Goal: Find specific page/section: Find specific page/section

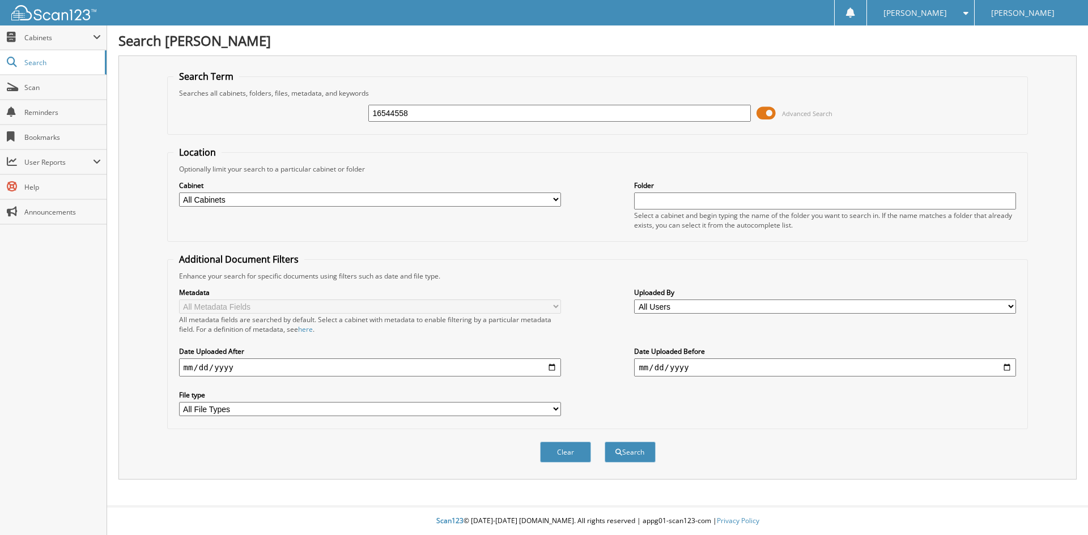
type input "16544558"
click at [605, 442] on button "Search" at bounding box center [630, 452] width 51 height 21
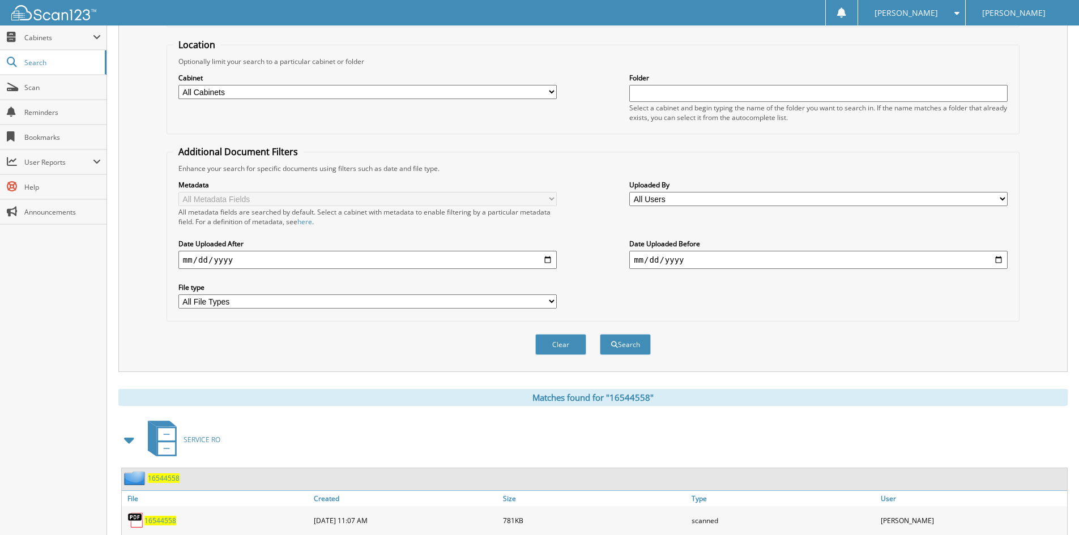
scroll to position [161, 0]
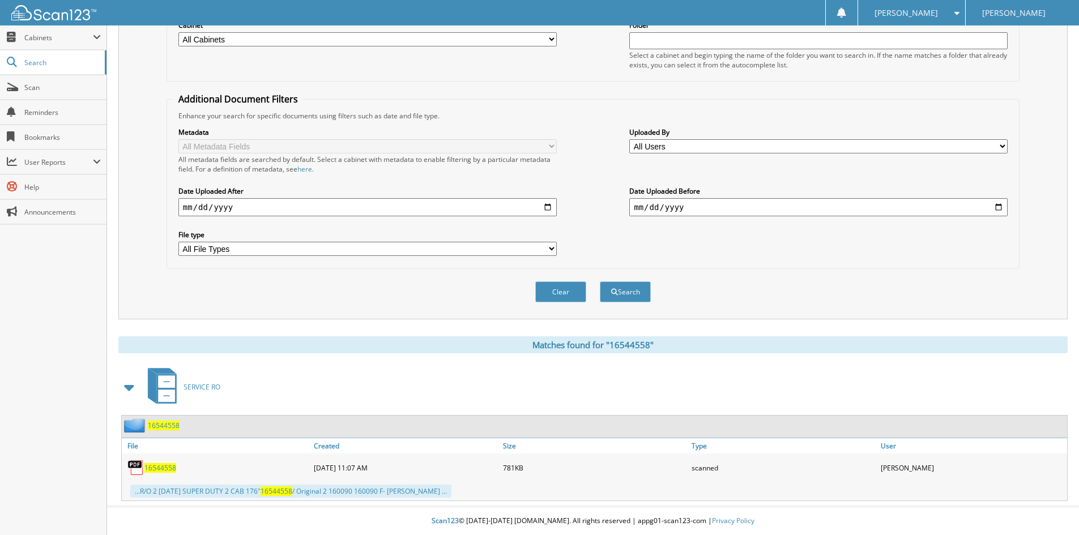
click at [168, 471] on span "16544558" at bounding box center [160, 469] width 32 height 10
